Goal: Information Seeking & Learning: Learn about a topic

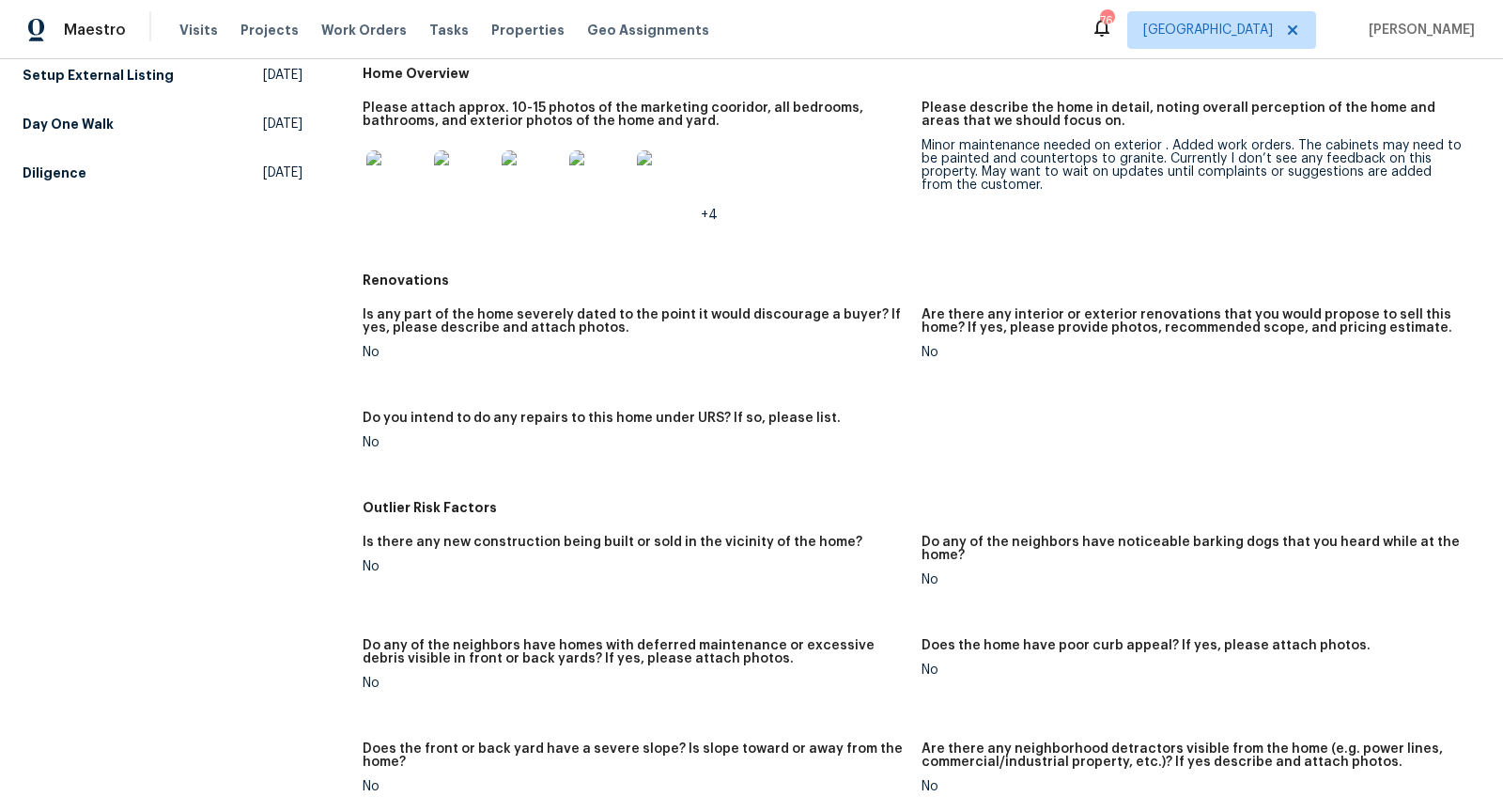
scroll to position [222, 0]
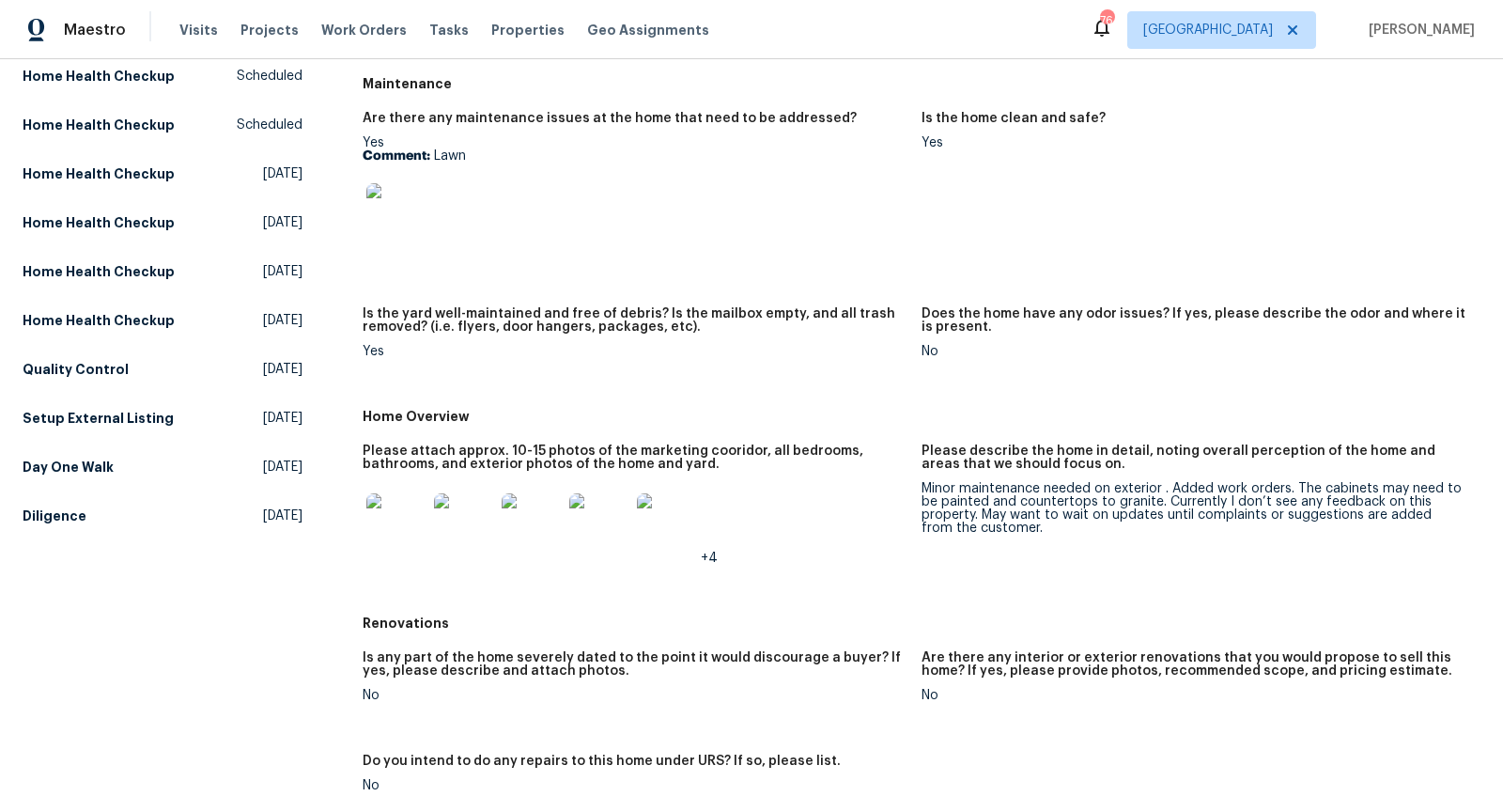
click at [407, 519] on img at bounding box center [396, 523] width 60 height 60
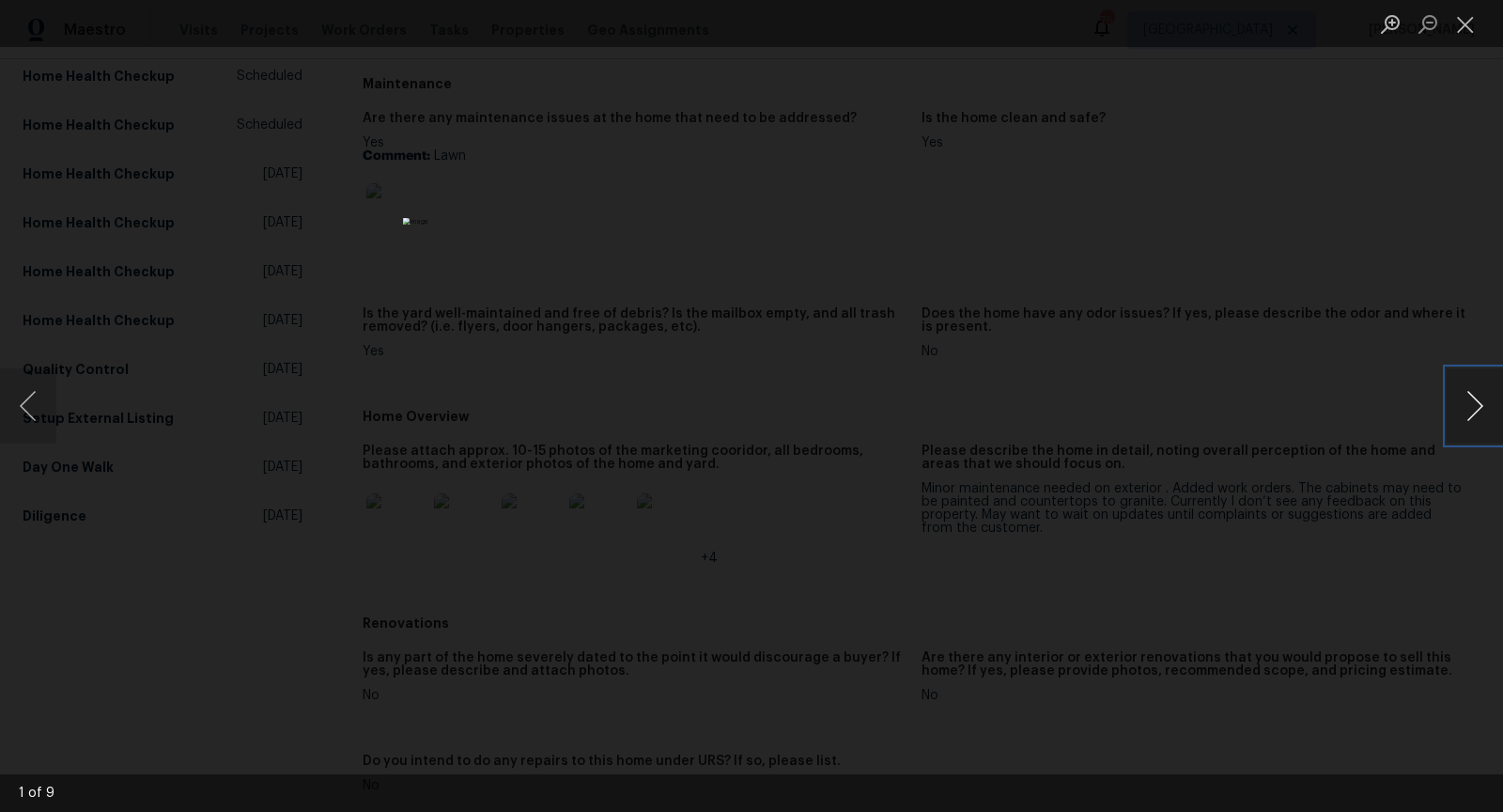
click at [1471, 397] on button "Next image" at bounding box center [1474, 406] width 56 height 75
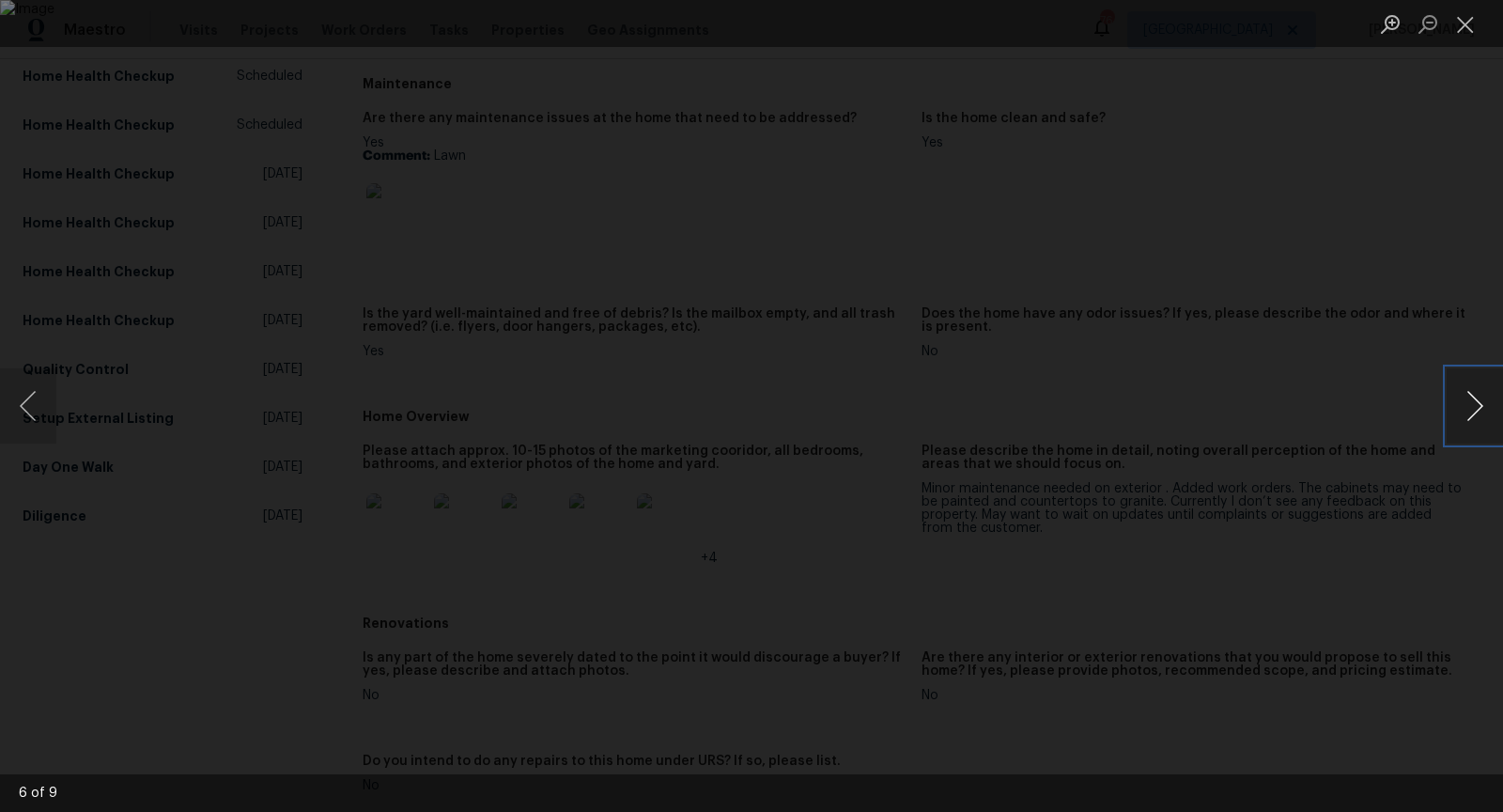
click at [1471, 397] on button "Next image" at bounding box center [1474, 406] width 56 height 75
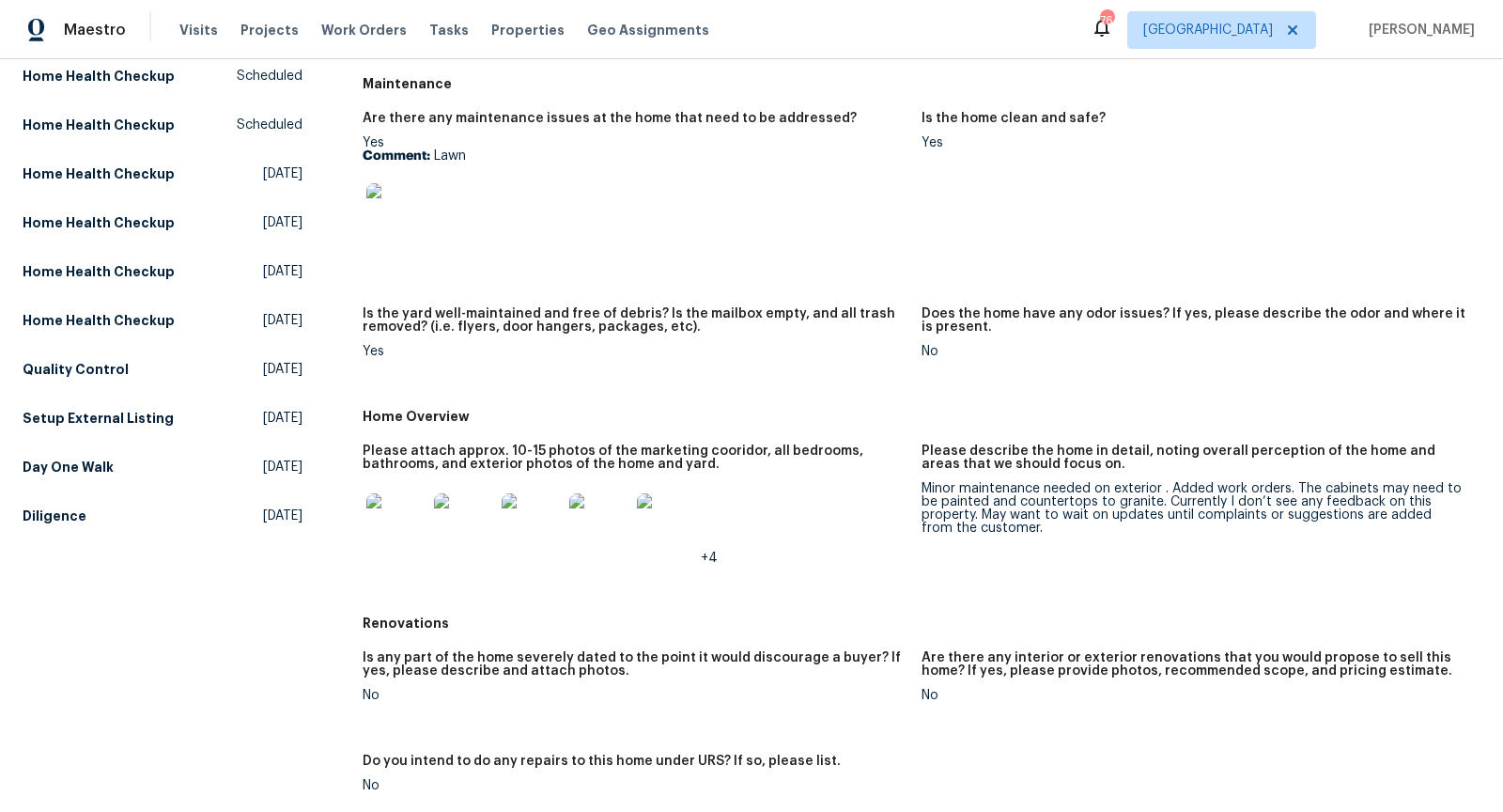
click at [392, 509] on img at bounding box center [396, 523] width 60 height 60
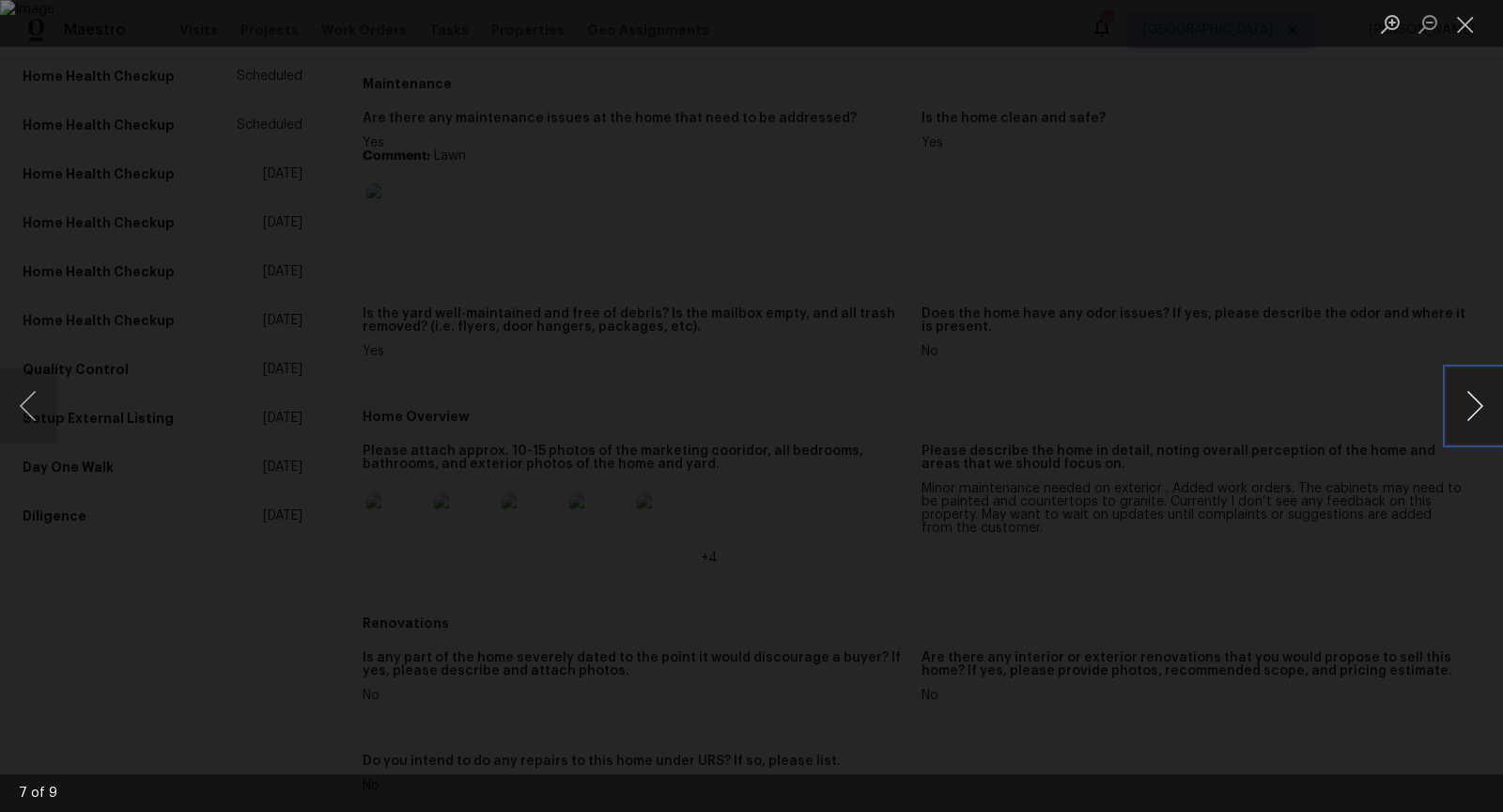
click at [1481, 407] on button "Next image" at bounding box center [1474, 406] width 56 height 75
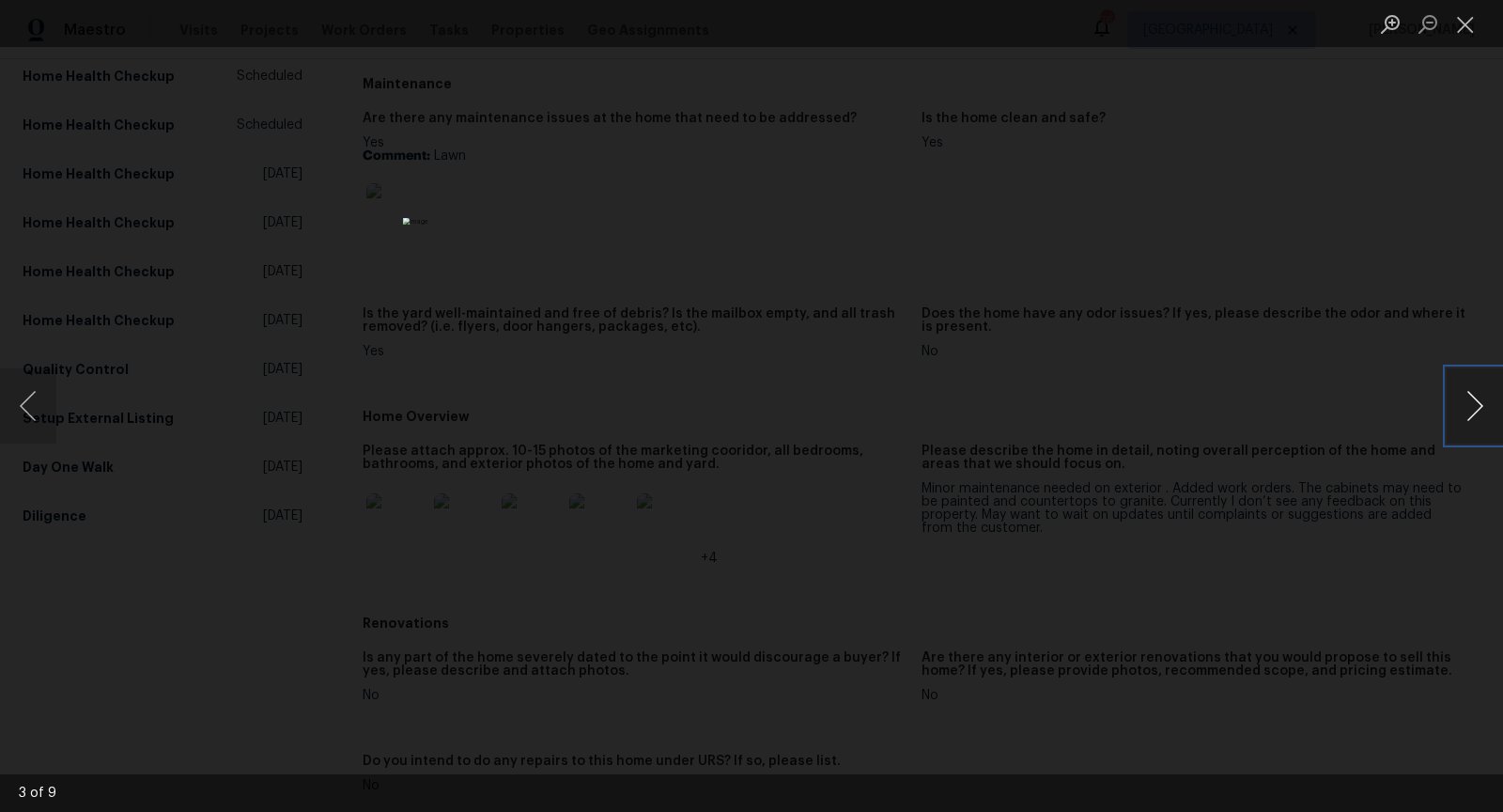
click at [1481, 407] on button "Next image" at bounding box center [1474, 406] width 56 height 75
click at [35, 421] on button "Previous image" at bounding box center [28, 406] width 56 height 75
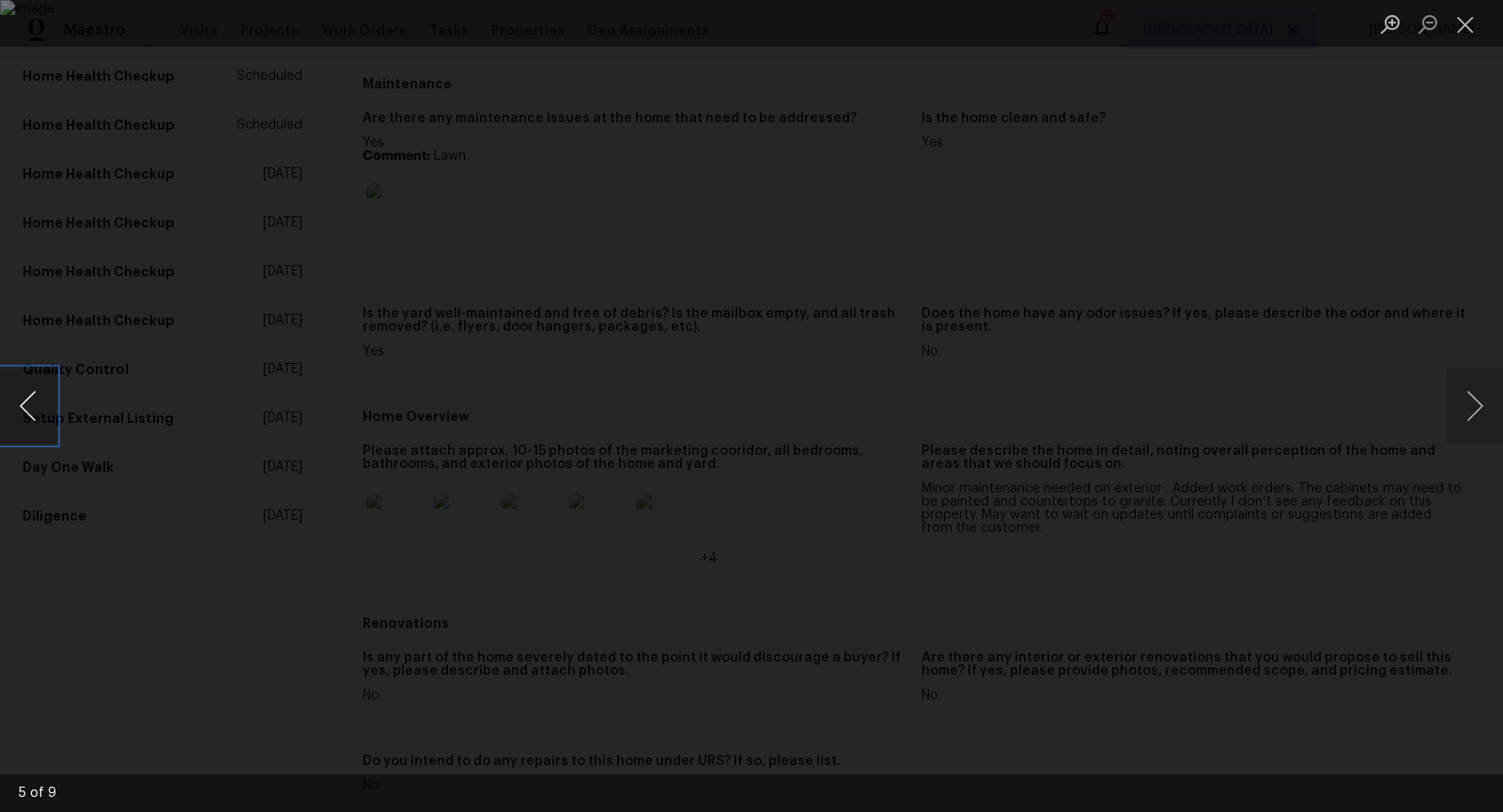
click at [35, 421] on button "Previous image" at bounding box center [28, 406] width 56 height 75
